Goal: Information Seeking & Learning: Find specific fact

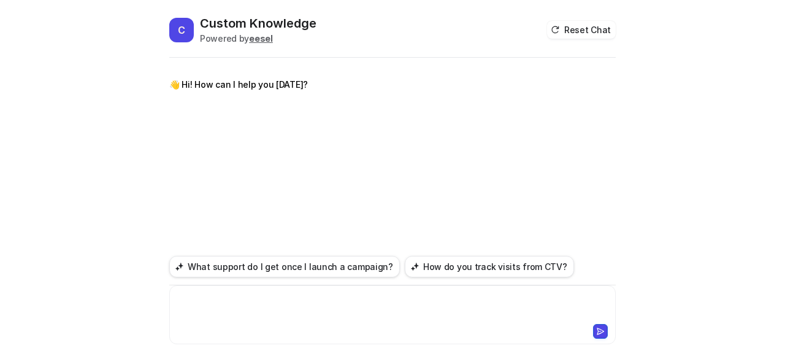
click at [219, 305] on div at bounding box center [392, 307] width 441 height 28
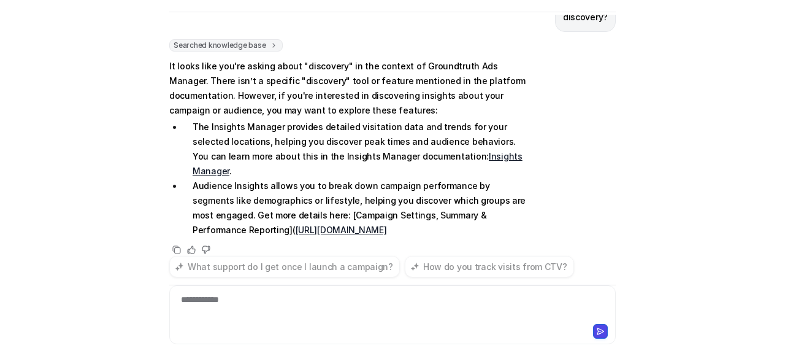
scroll to position [58, 0]
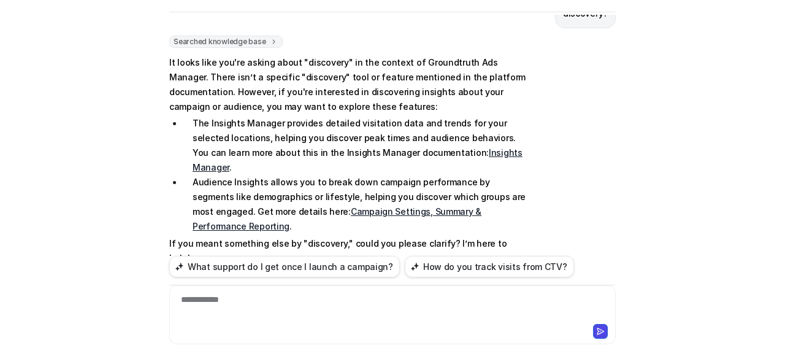
click at [438, 153] on link "Insights Manager" at bounding box center [357, 159] width 330 height 25
click at [354, 308] on div at bounding box center [392, 307] width 441 height 28
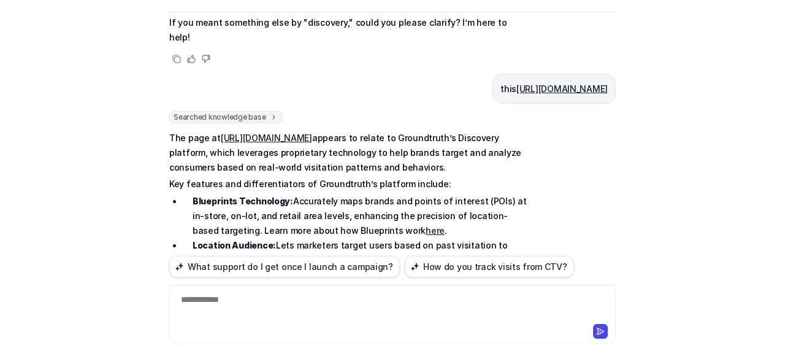
scroll to position [280, 0]
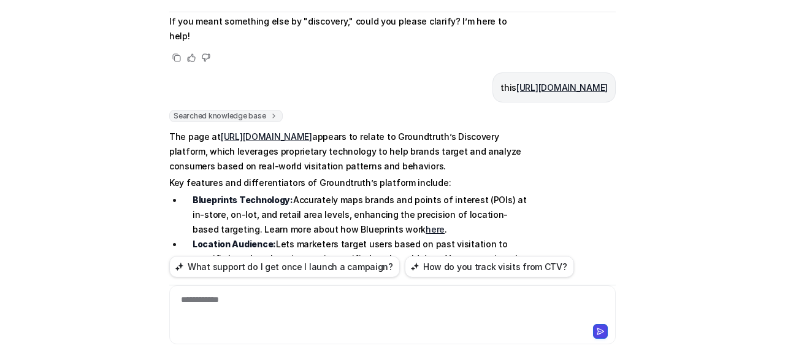
click at [259, 306] on div "**********" at bounding box center [392, 307] width 441 height 28
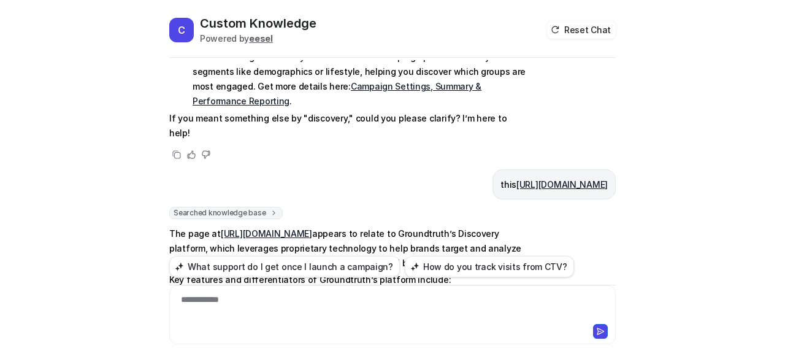
scroll to position [205, 0]
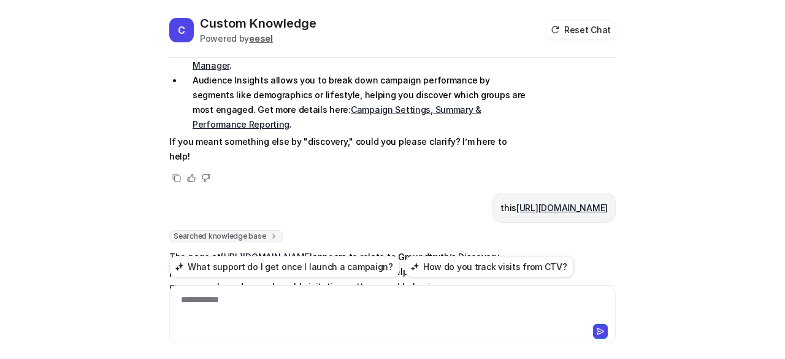
drag, startPoint x: 393, startPoint y: 162, endPoint x: 606, endPoint y: 169, distance: 212.8
click at [606, 192] on div "this [URL][DOMAIN_NAME]" at bounding box center [553, 207] width 123 height 30
copy p "[URL][DOMAIN_NAME]"
